Goal: Communication & Community: Connect with others

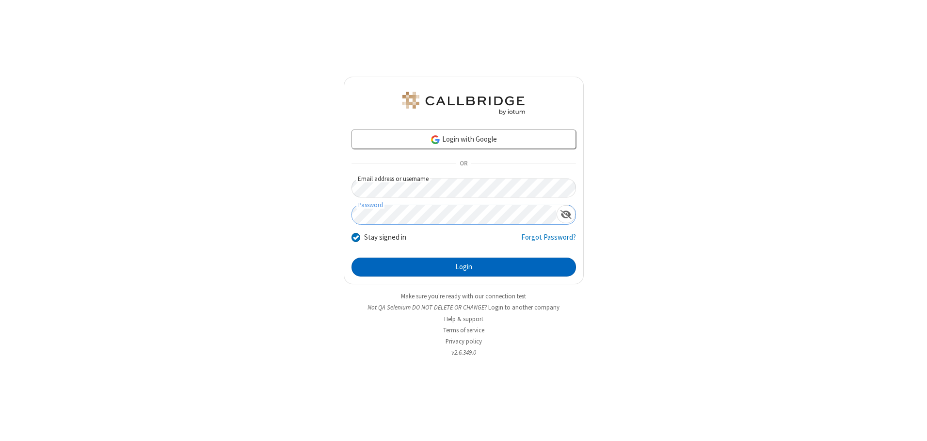
click at [463, 267] on button "Login" at bounding box center [463, 266] width 224 height 19
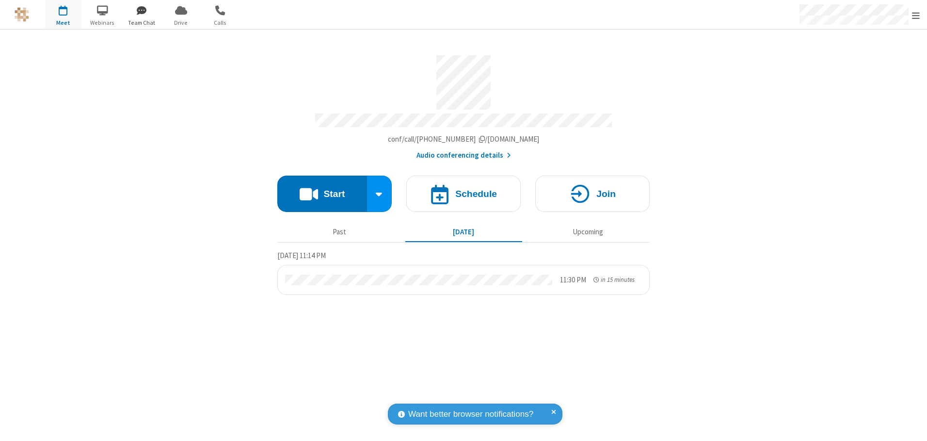
click at [142, 10] on span "button" at bounding box center [142, 10] width 36 height 16
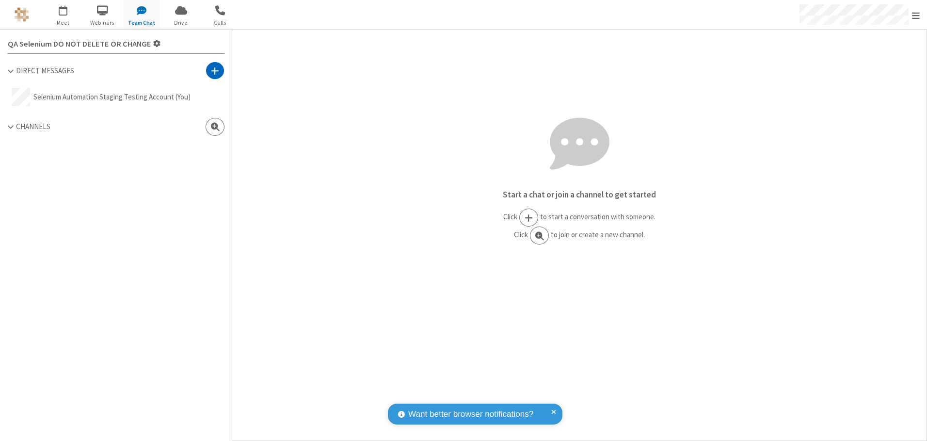
click at [215, 70] on span at bounding box center [215, 71] width 8 height 10
